Goal: Transaction & Acquisition: Purchase product/service

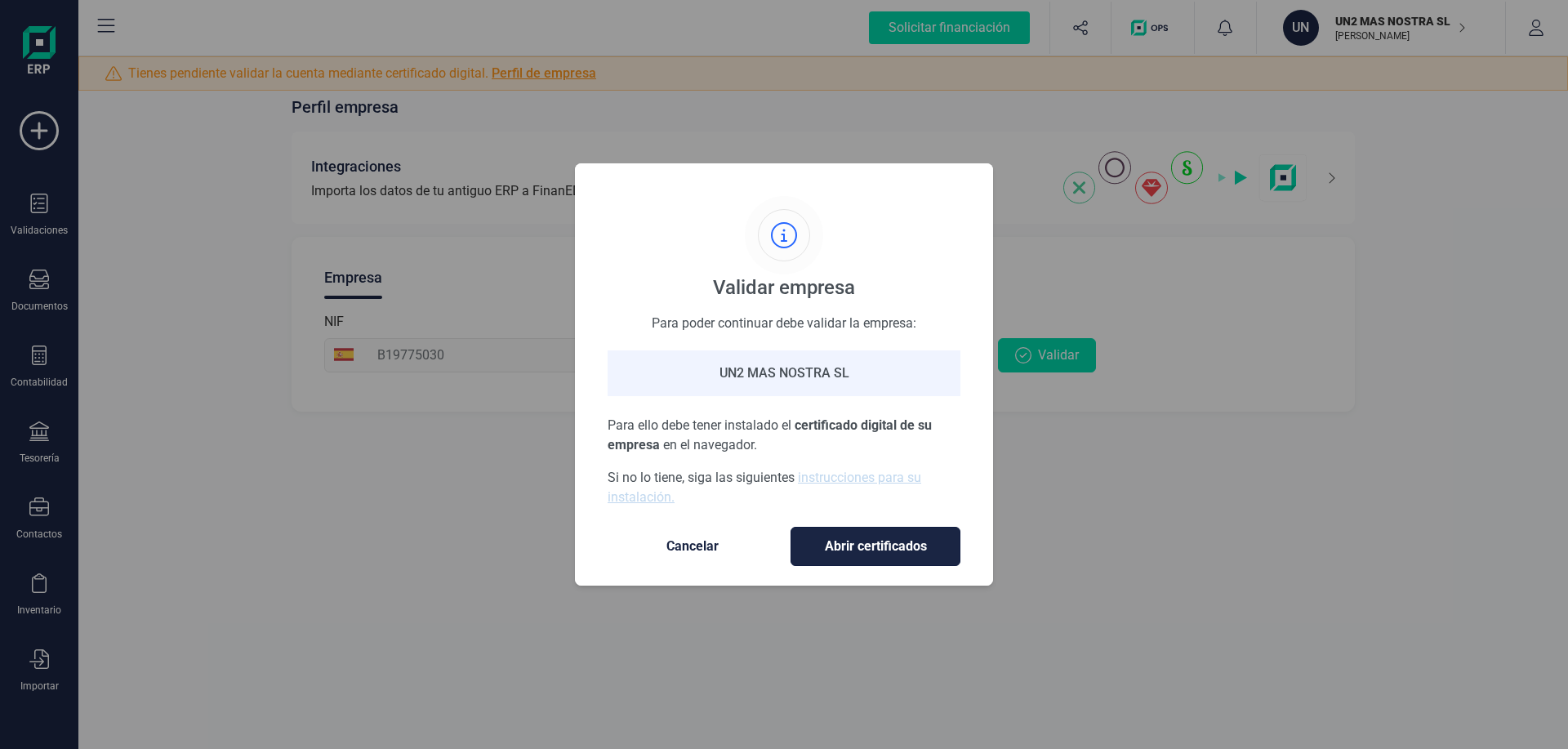
click at [887, 540] on span "Abrir certificados" at bounding box center [876, 546] width 135 height 20
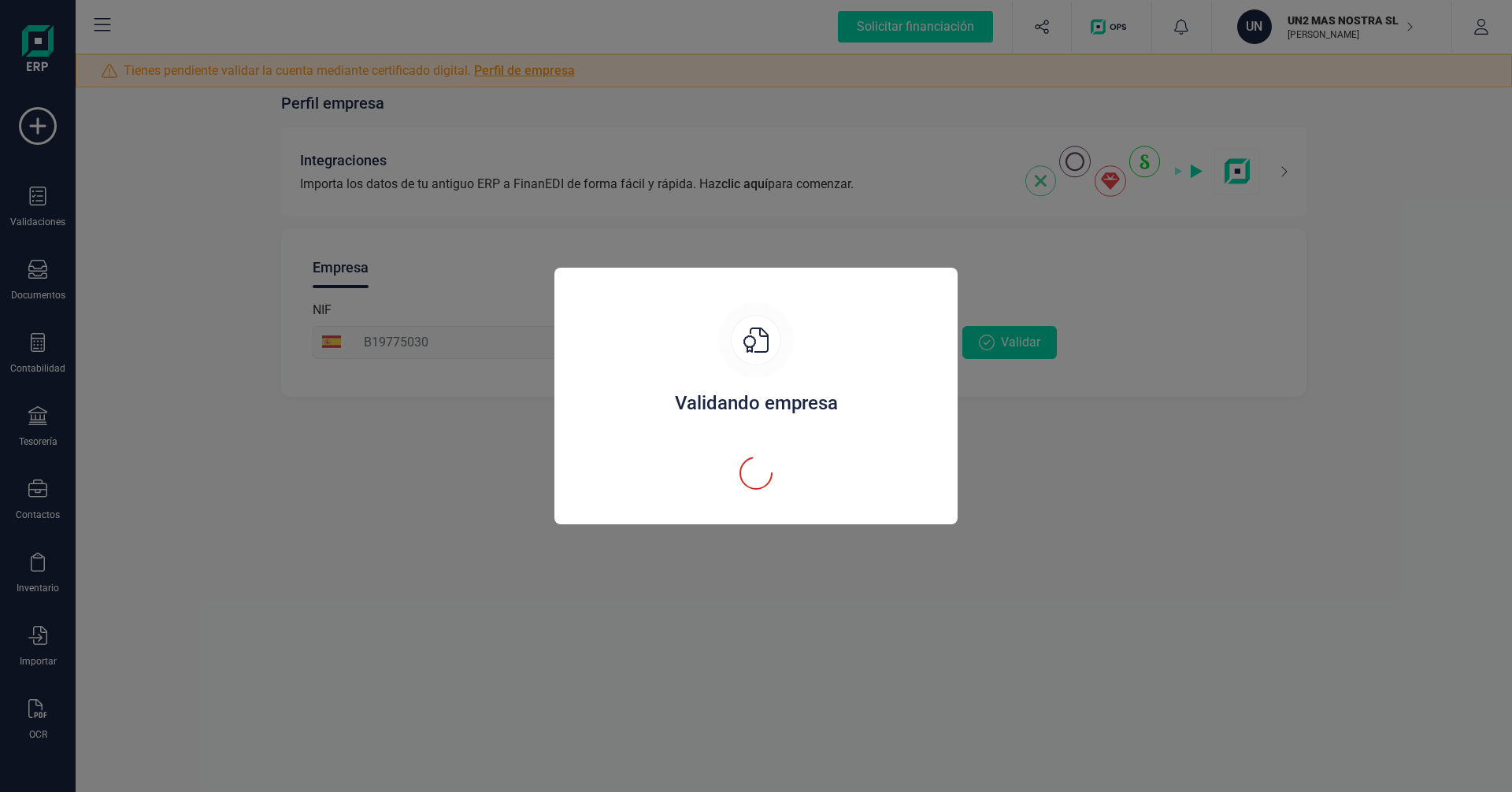
click at [277, 623] on div "Validando empresa" at bounding box center [756, 396] width 1512 height 792
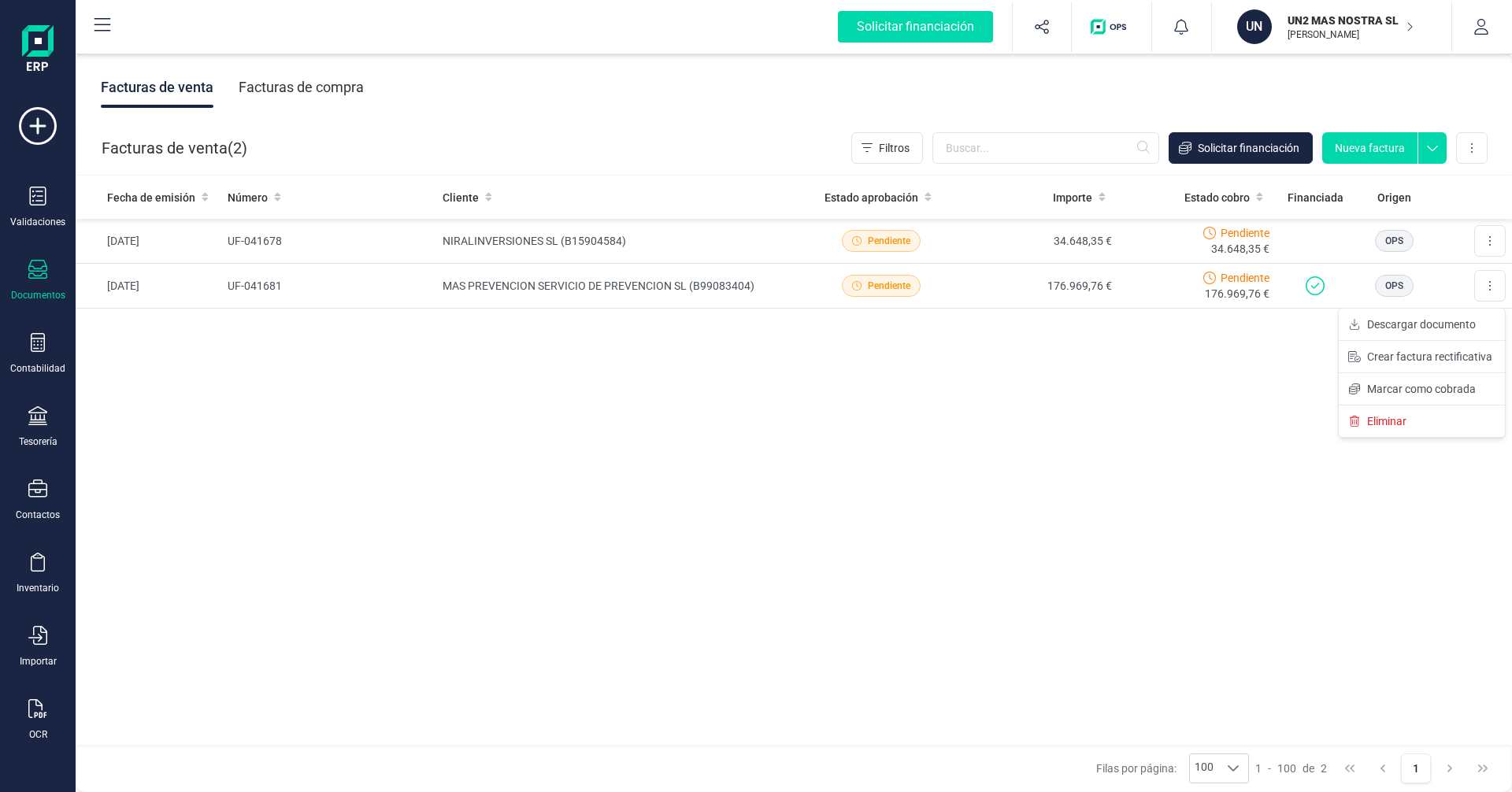
click at [1488, 288] on button at bounding box center [1490, 286] width 32 height 32
click at [36, 343] on icon at bounding box center [38, 342] width 19 height 19
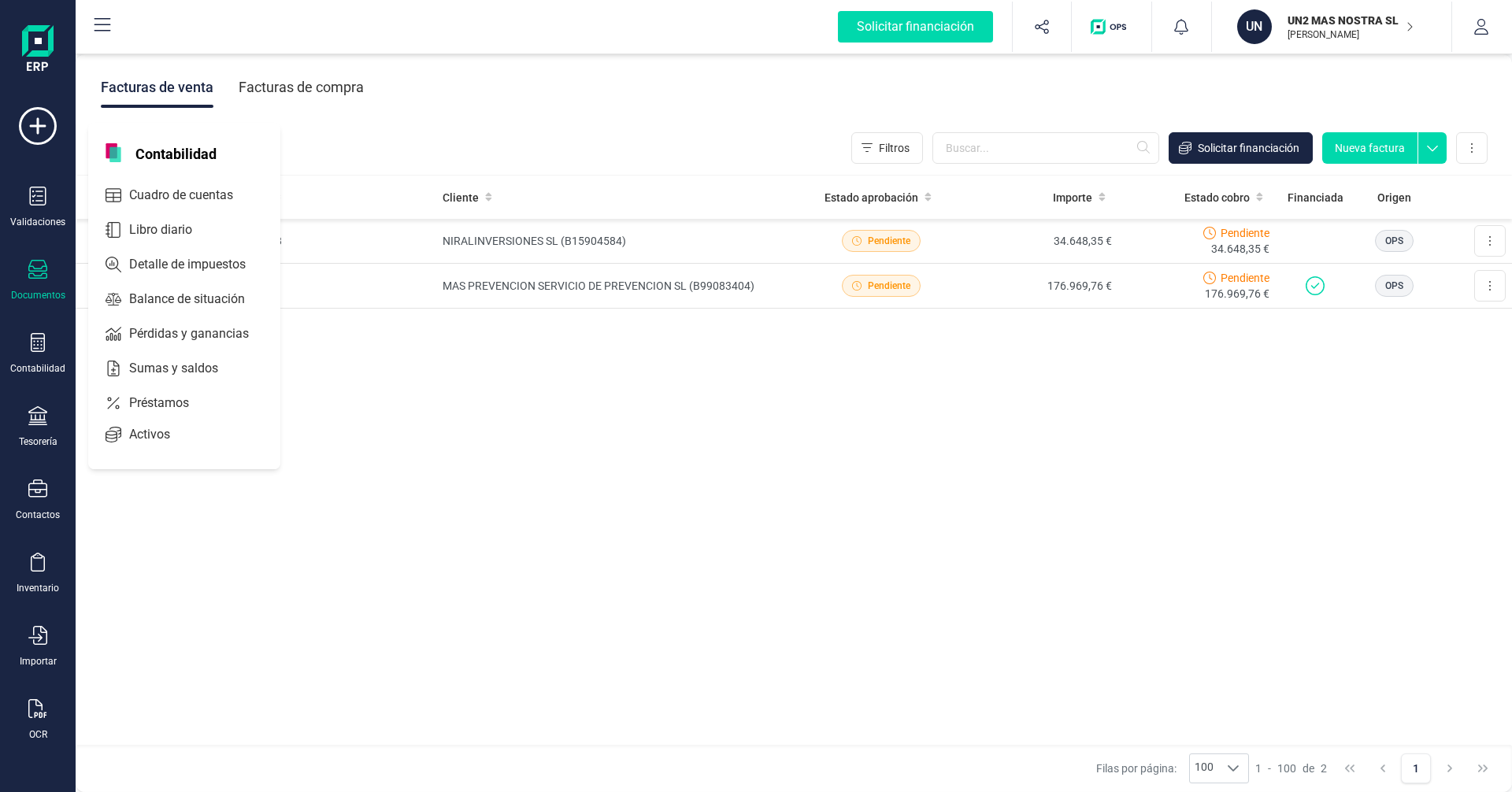
click at [33, 264] on icon at bounding box center [38, 269] width 19 height 19
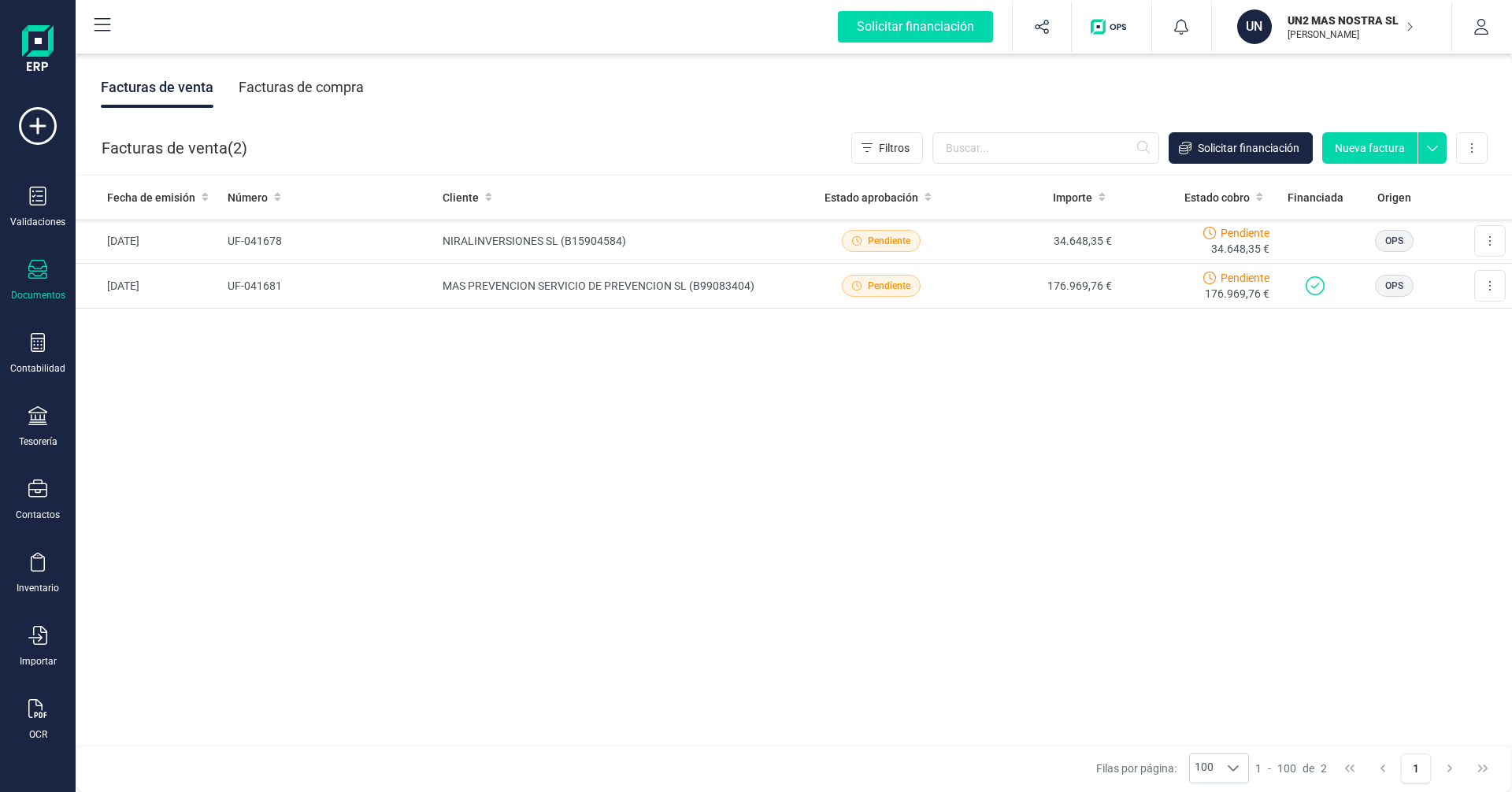
click at [956, 458] on div "Fecha de emisión Número Cliente Estado aprobación Importe Estado cobro Financia…" at bounding box center [793, 460] width 1436 height 571
click at [1484, 237] on button at bounding box center [1490, 241] width 32 height 32
click at [1146, 393] on div "Fecha de emisión Número Cliente Estado aprobación Importe Estado cobro Financia…" at bounding box center [793, 460] width 1436 height 571
click at [1017, 242] on td "34.648,35 €" at bounding box center [1039, 241] width 158 height 45
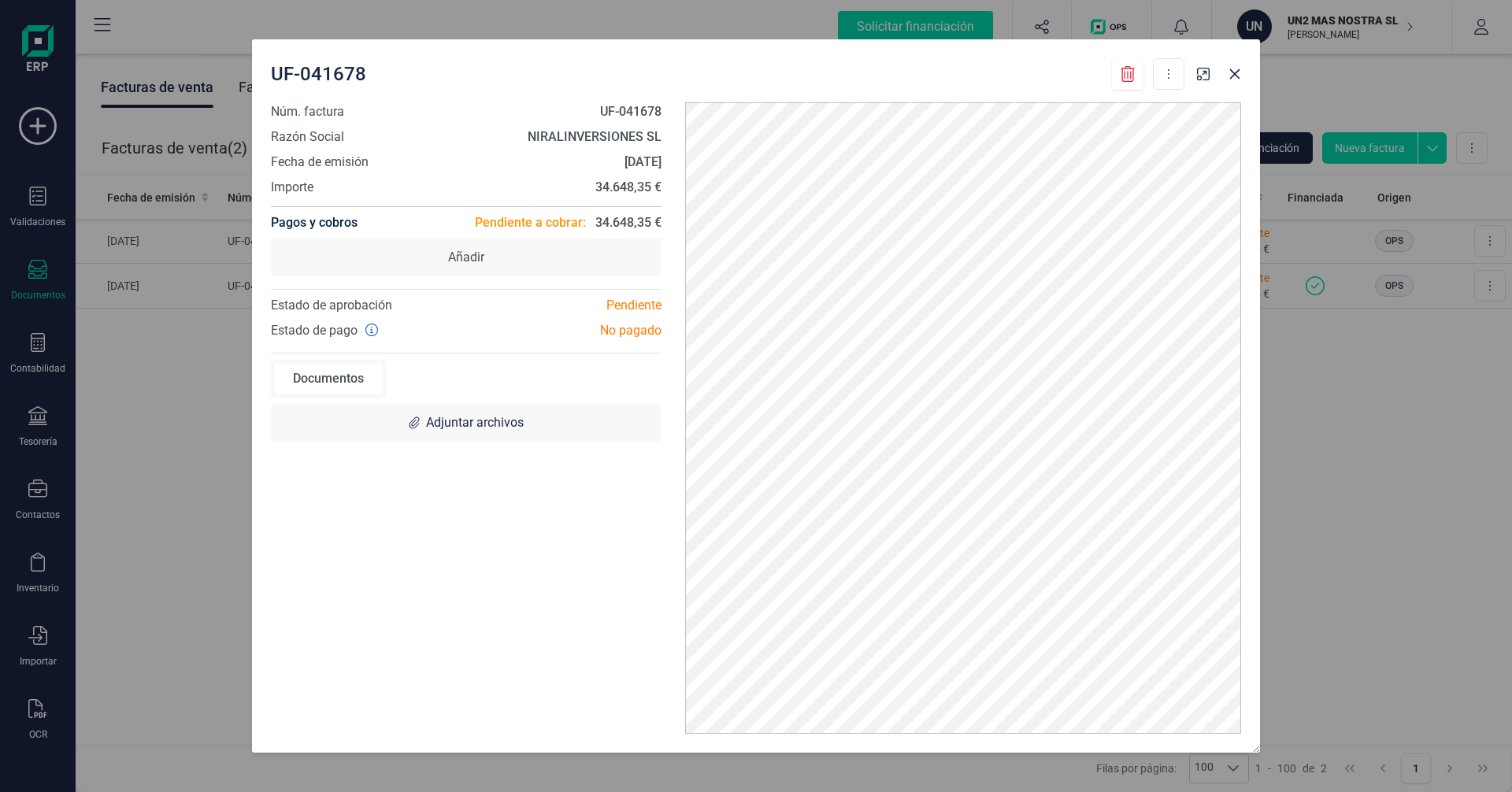
click at [1224, 83] on div at bounding box center [1218, 69] width 57 height 35
click at [1237, 76] on icon "Close" at bounding box center [1235, 74] width 11 height 11
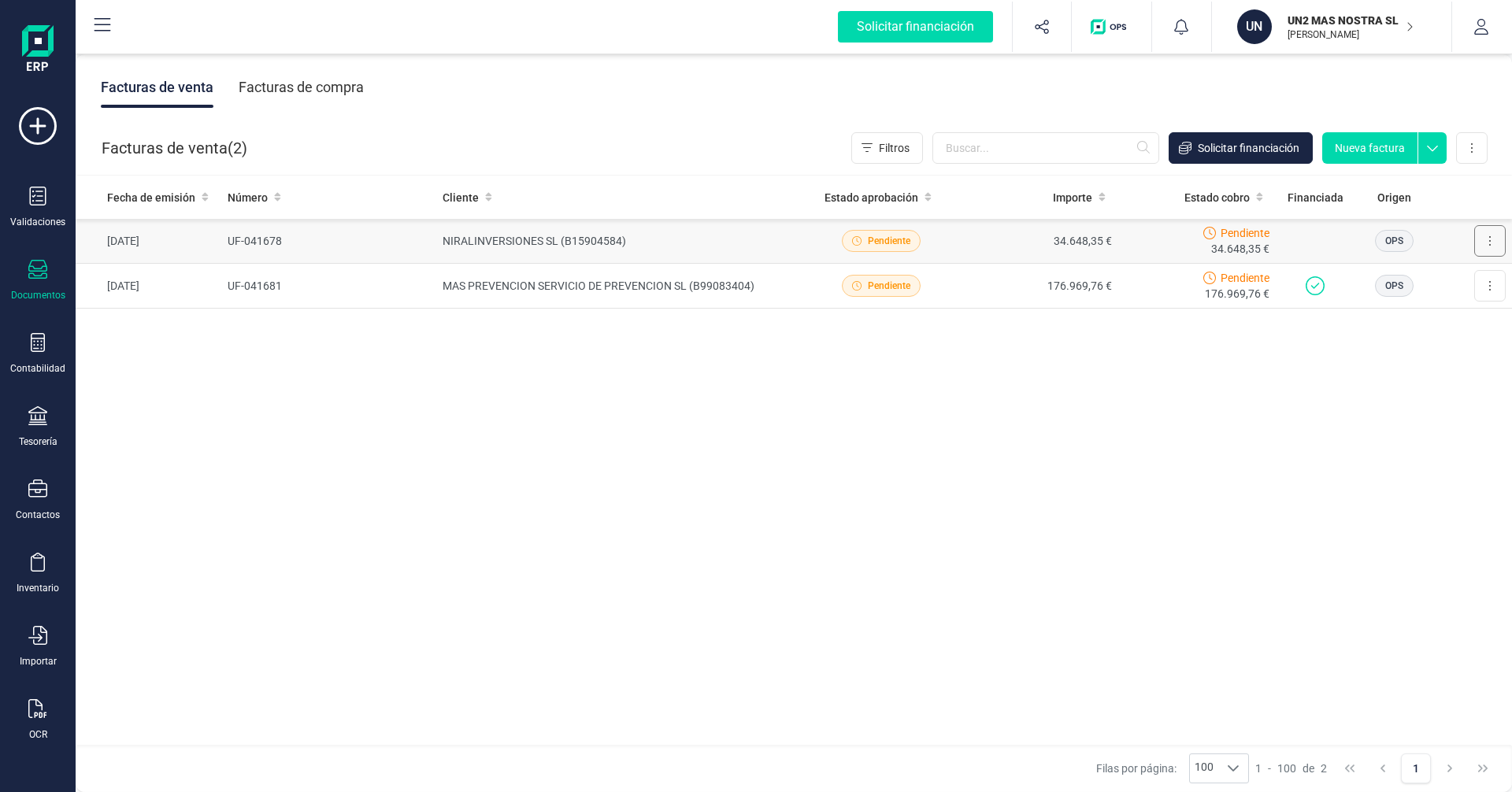
click at [1497, 241] on button at bounding box center [1490, 241] width 32 height 32
click at [1252, 146] on span "Solicitar financiación" at bounding box center [1248, 148] width 102 height 15
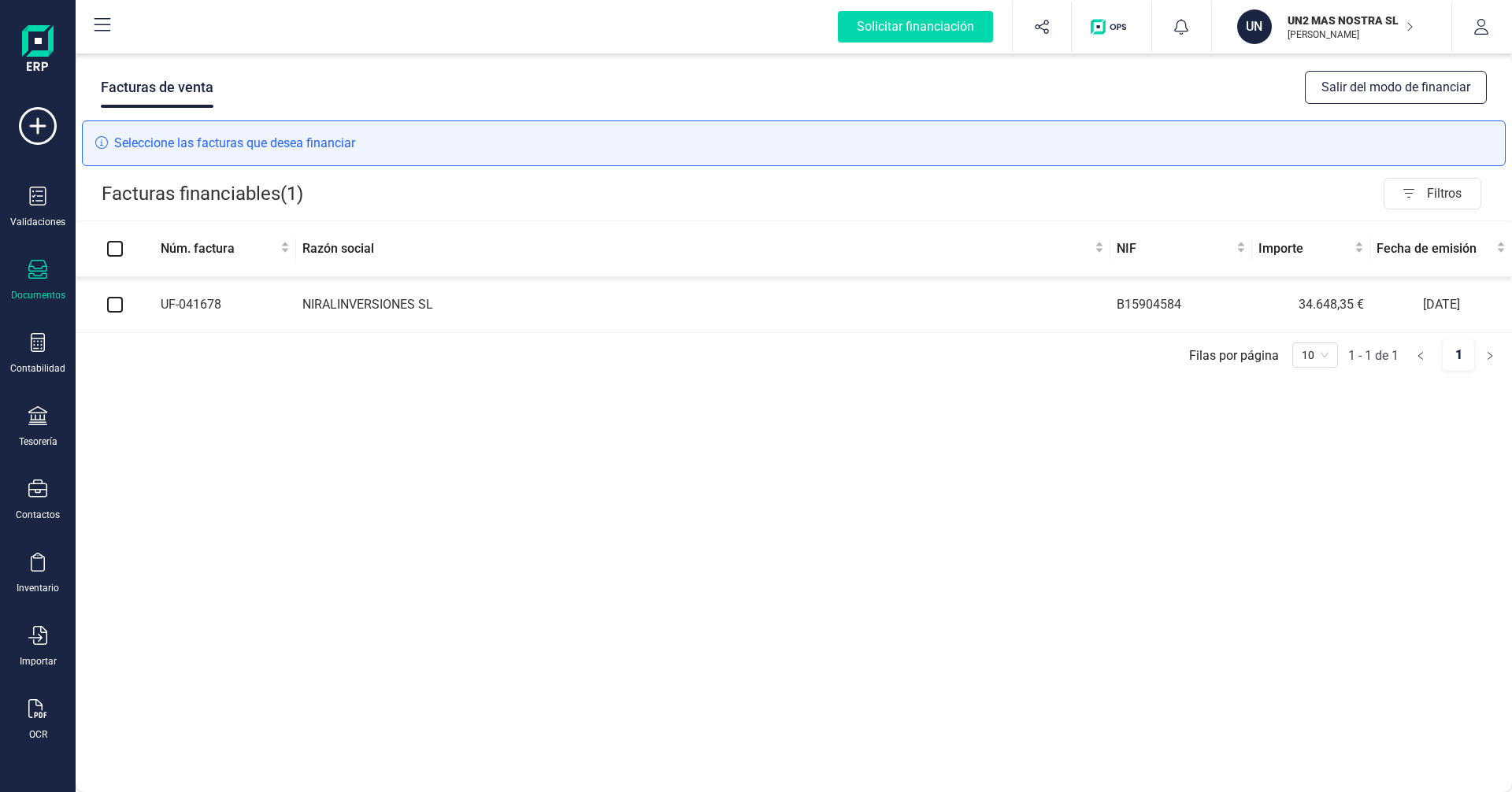
click at [111, 301] on input "checkbox" at bounding box center [115, 304] width 15 height 15
checkbox input "true"
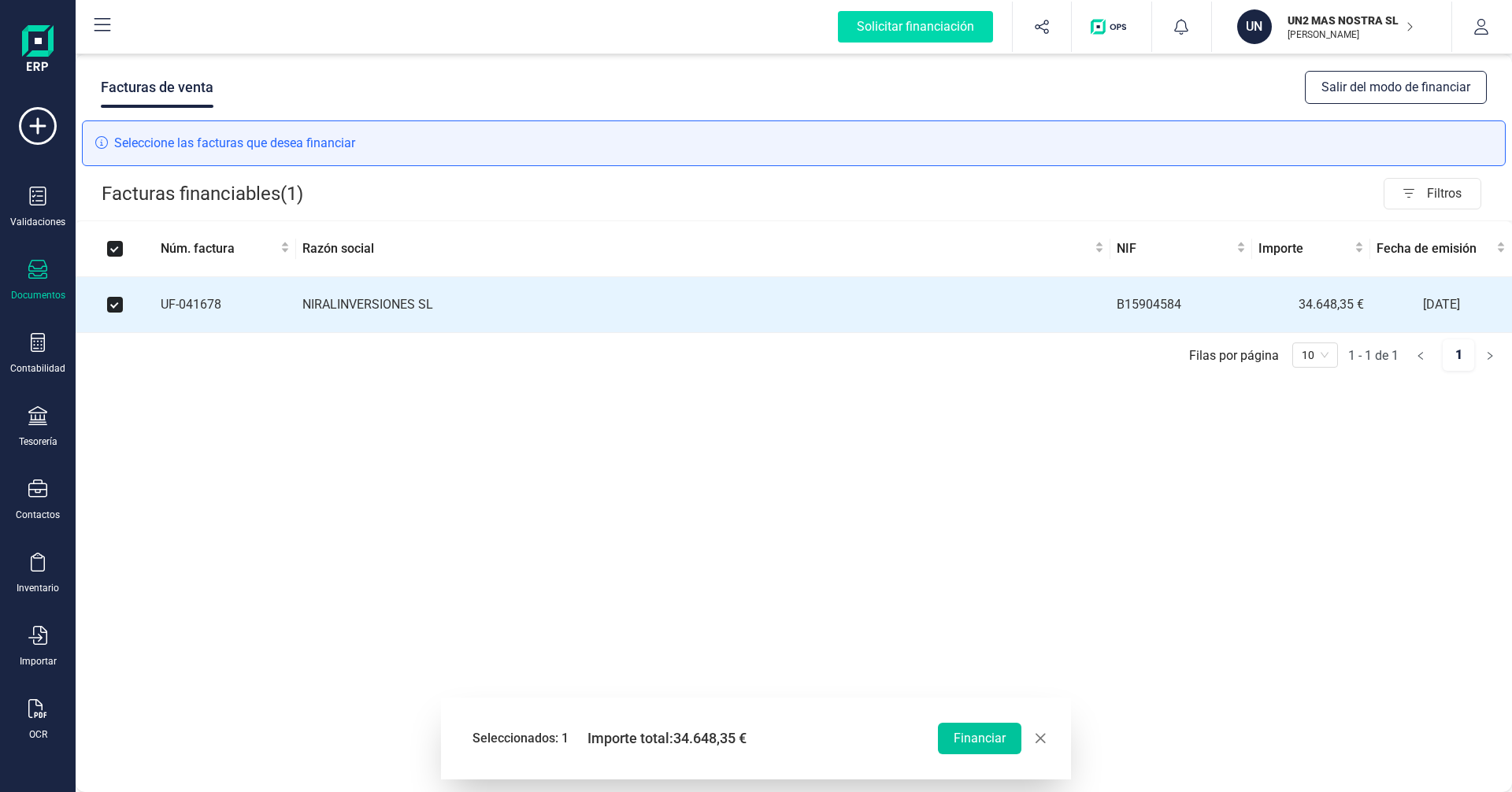
click at [974, 734] on button "Financiar" at bounding box center [980, 738] width 83 height 32
